Goal: Transaction & Acquisition: Obtain resource

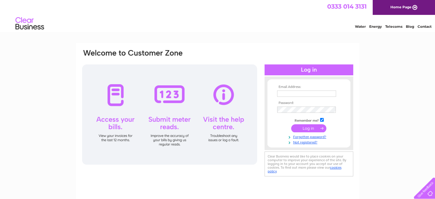
type input "ross.jubin@egmproperty.co.uk"
click at [311, 130] on input "submit" at bounding box center [308, 128] width 35 height 8
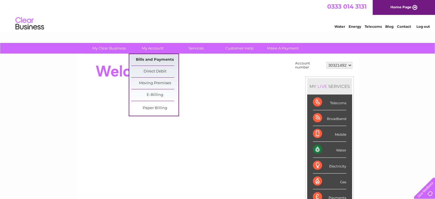
click at [163, 58] on link "Bills and Payments" at bounding box center [154, 59] width 47 height 11
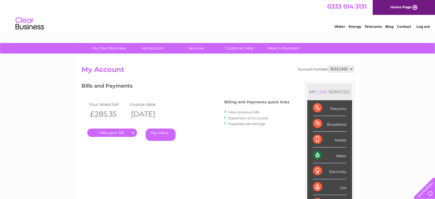
click at [125, 131] on link "." at bounding box center [112, 132] width 50 height 8
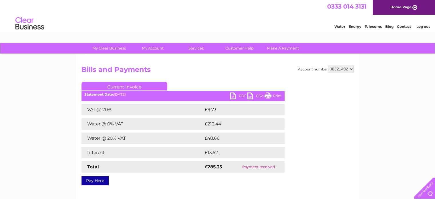
click at [240, 95] on link "PDF" at bounding box center [238, 96] width 17 height 8
click at [234, 96] on link "PDF" at bounding box center [238, 96] width 17 height 8
drag, startPoint x: 212, startPoint y: 81, endPoint x: 212, endPoint y: 78, distance: 3.2
click at [212, 81] on div "Account number 30321492 Bills and Payments Current Invoice PDF CSV Print Total" at bounding box center [217, 124] width 272 height 118
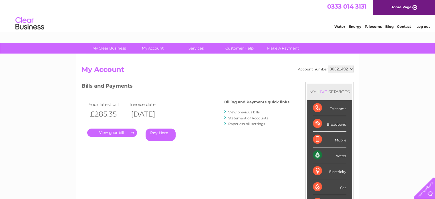
click at [233, 145] on div "Bills and Payments Billing and Payments quick links View previous bills Stateme…" at bounding box center [185, 115] width 208 height 67
click at [245, 109] on li "View previous bills" at bounding box center [256, 112] width 65 height 6
click at [244, 110] on link "View previous bills" at bounding box center [243, 112] width 31 height 4
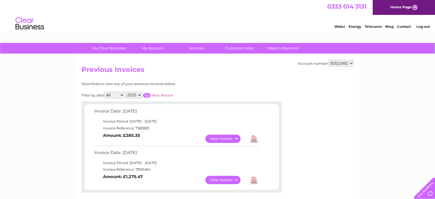
click at [222, 177] on link "View" at bounding box center [226, 180] width 42 height 8
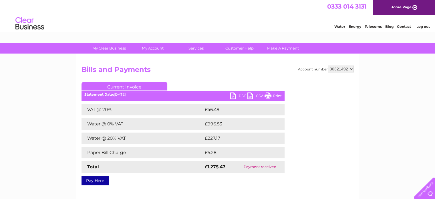
click at [232, 96] on link "PDF" at bounding box center [238, 96] width 17 height 8
